Goal: Task Accomplishment & Management: Manage account settings

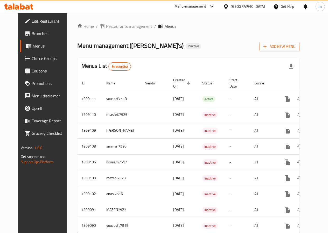
click at [208, 6] on div at bounding box center [211, 6] width 9 height 6
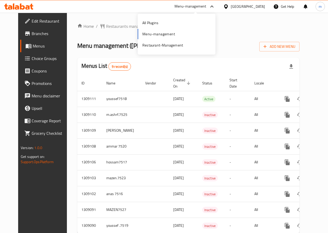
click at [208, 6] on div at bounding box center [211, 6] width 9 height 6
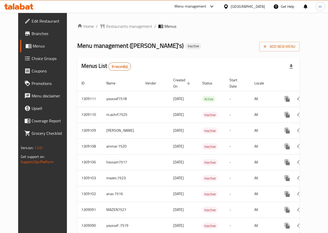
click at [187, 6] on div "Menu-management" at bounding box center [191, 6] width 32 height 6
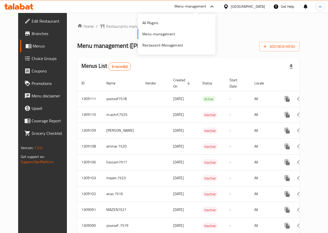
click at [187, 6] on div "Menu-management" at bounding box center [191, 6] width 32 height 6
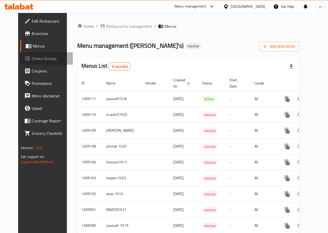
click at [32, 57] on span "Choice Groups" at bounding box center [50, 58] width 37 height 6
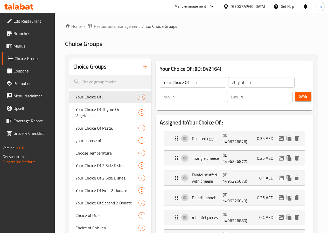
click at [18, 46] on span "Menus" at bounding box center [31, 46] width 37 height 6
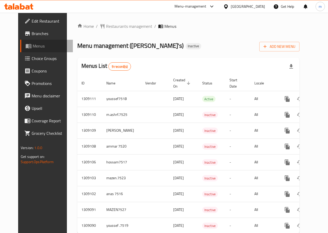
click at [33, 46] on span "Menus" at bounding box center [51, 46] width 36 height 6
click at [32, 36] on span "Branches" at bounding box center [50, 33] width 37 height 6
click at [235, 7] on div "[GEOGRAPHIC_DATA]" at bounding box center [248, 7] width 34 height 6
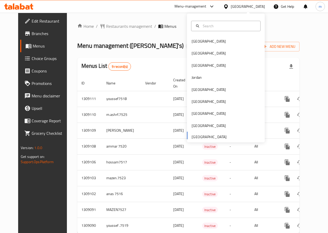
click at [235, 7] on div "[GEOGRAPHIC_DATA]" at bounding box center [248, 7] width 34 height 6
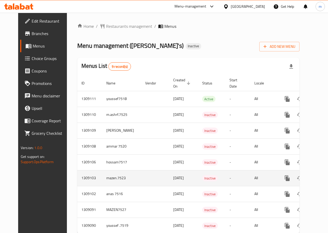
scroll to position [19, 0]
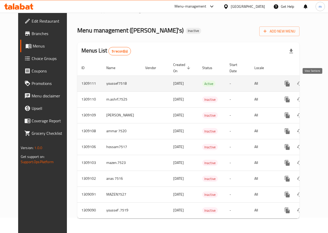
click at [322, 81] on icon "enhanced table" at bounding box center [324, 83] width 5 height 5
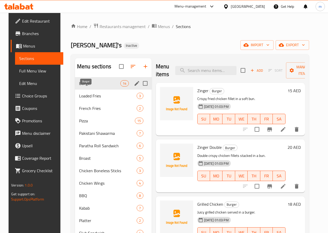
click at [89, 86] on span "Burger" at bounding box center [99, 83] width 41 height 6
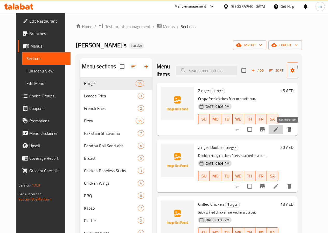
click at [278, 131] on icon at bounding box center [276, 129] width 5 height 5
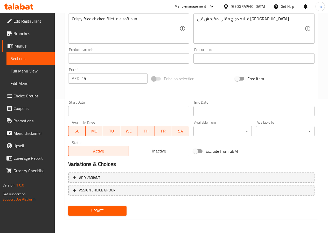
scroll to position [134, 0]
click at [27, 19] on span "Edit Restaurant" at bounding box center [31, 21] width 37 height 6
